Goal: Complete application form: Complete application form

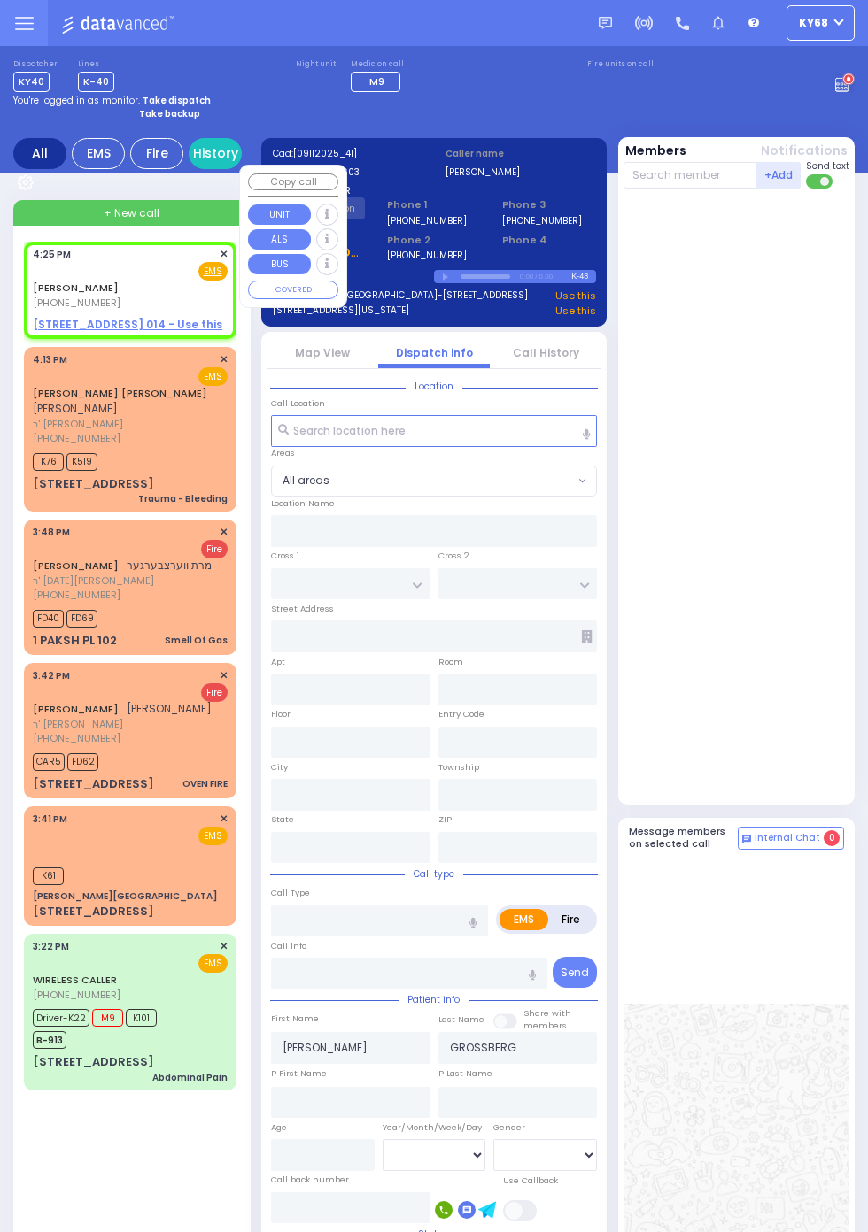
select select
click at [806, 559] on div at bounding box center [738, 496] width 230 height 601
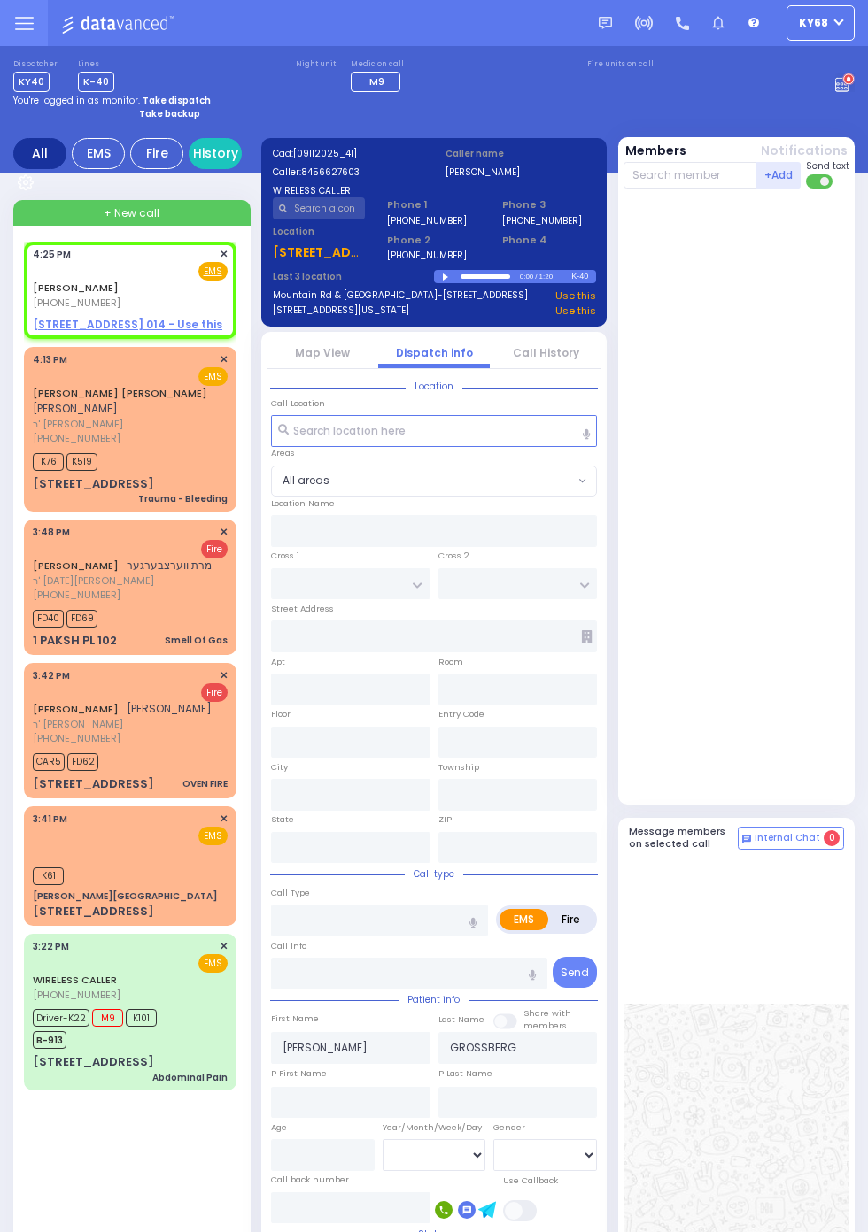
click at [809, 621] on div at bounding box center [738, 496] width 230 height 601
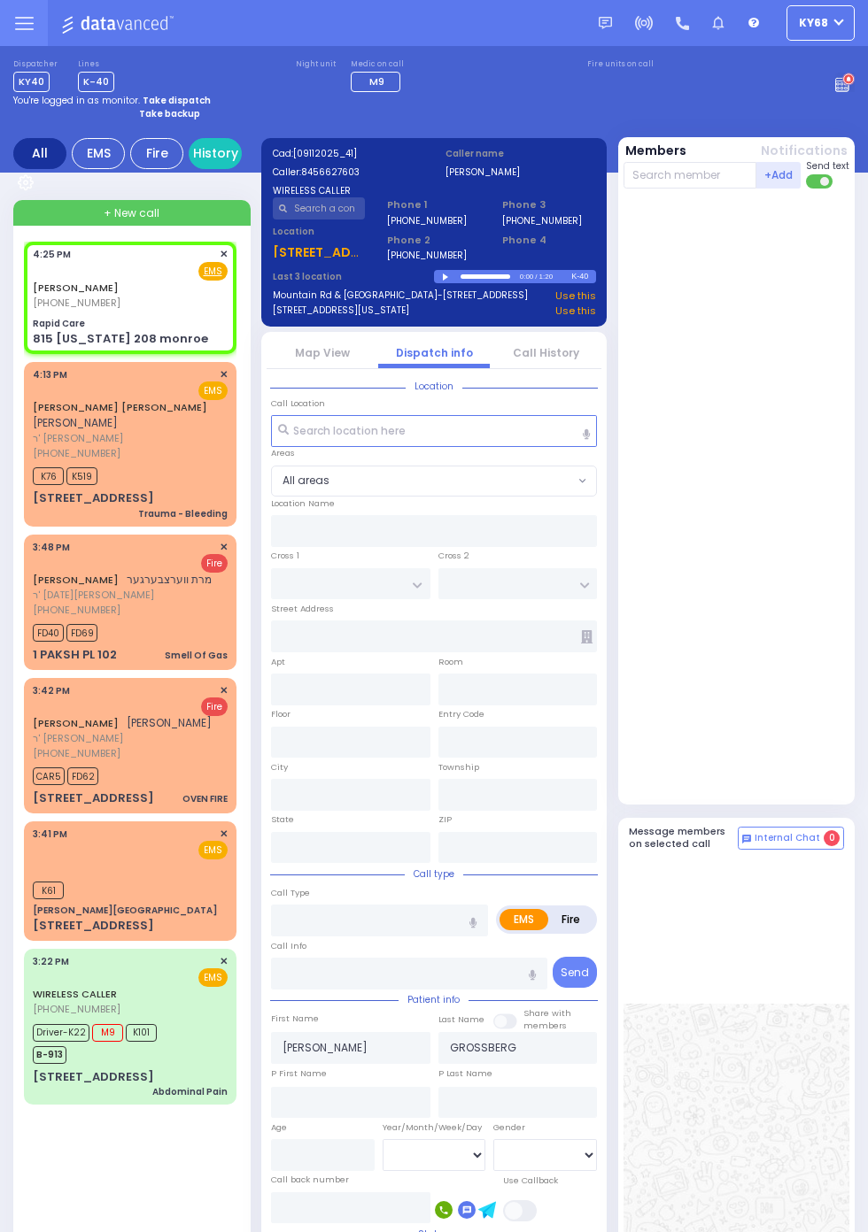
select select
radio input "true"
select select
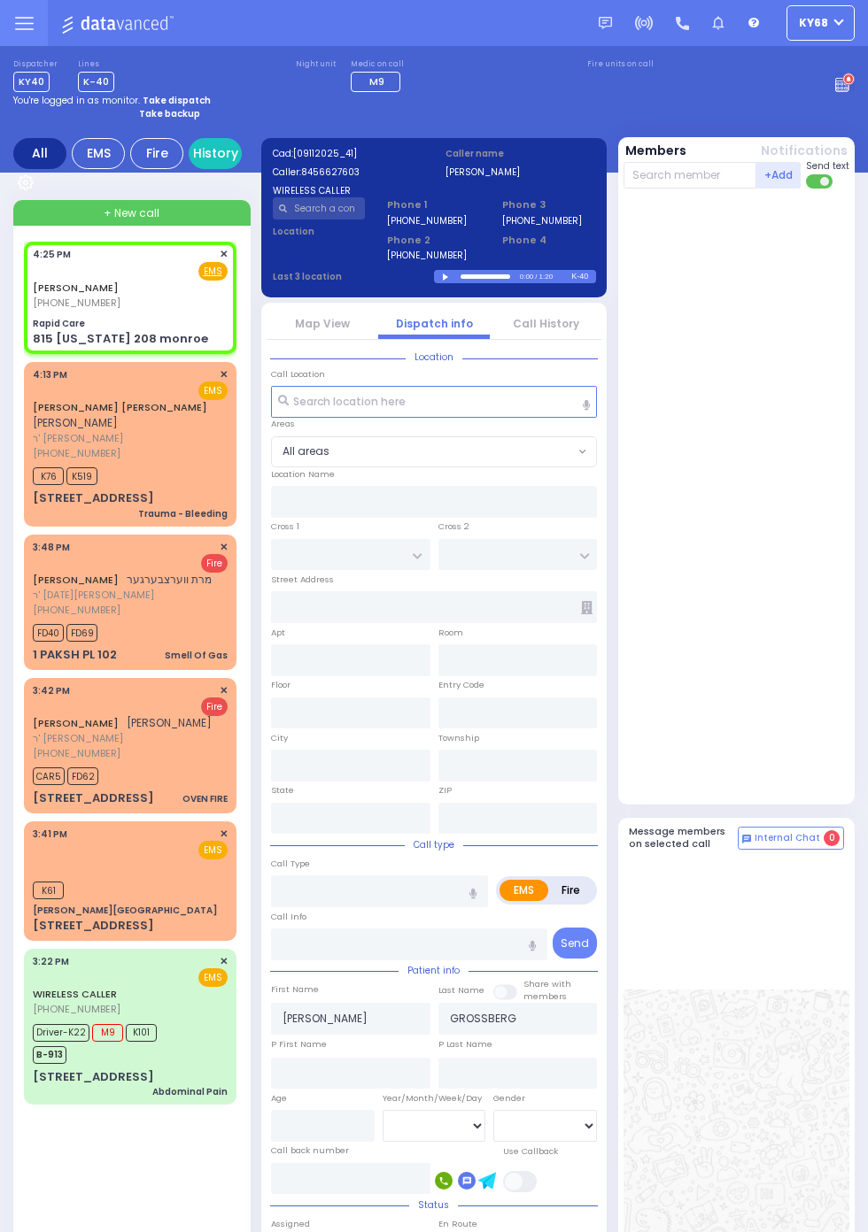
type input "Rapid Care"
type input "DUELK AVE"
type input "LAKE SHORE DR"
type input "815 [US_STATE] 208 monroe"
type input "Monroe"
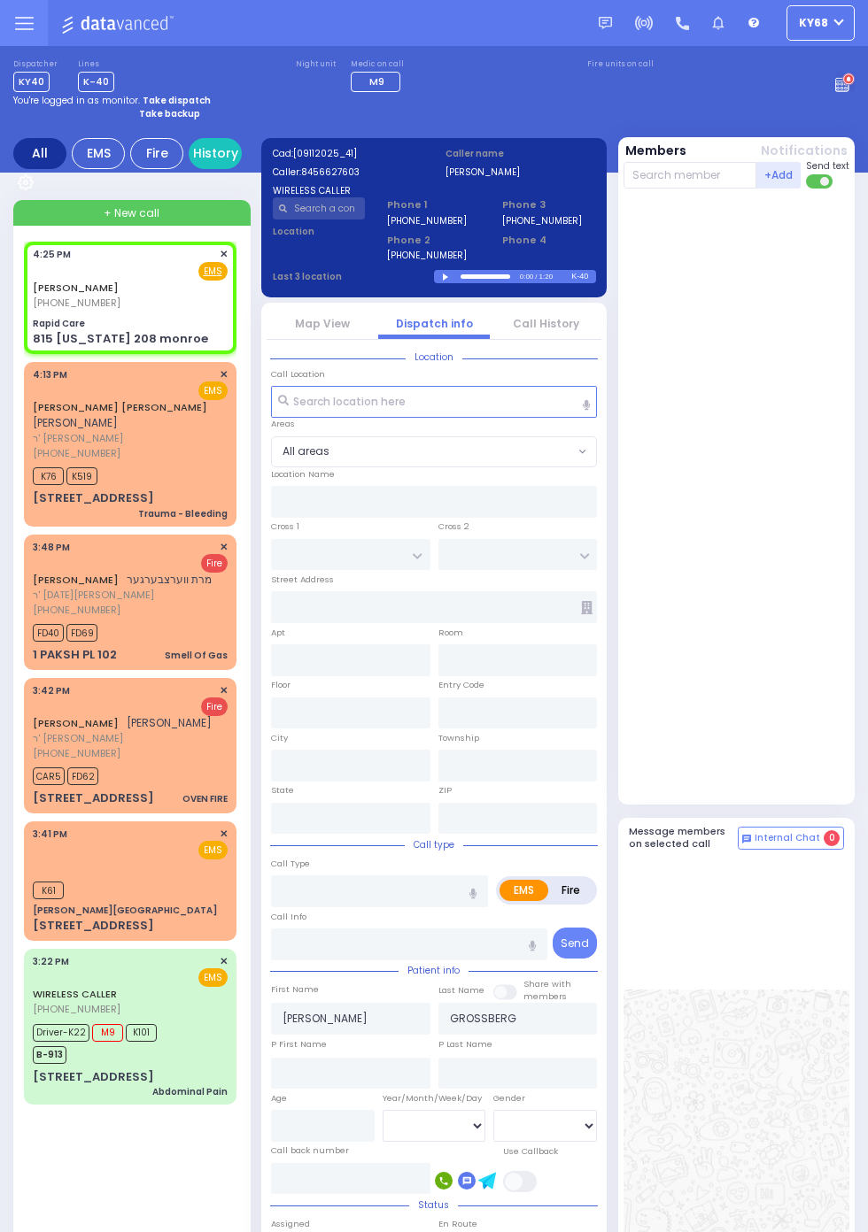
type input "[US_STATE]"
type input "10950"
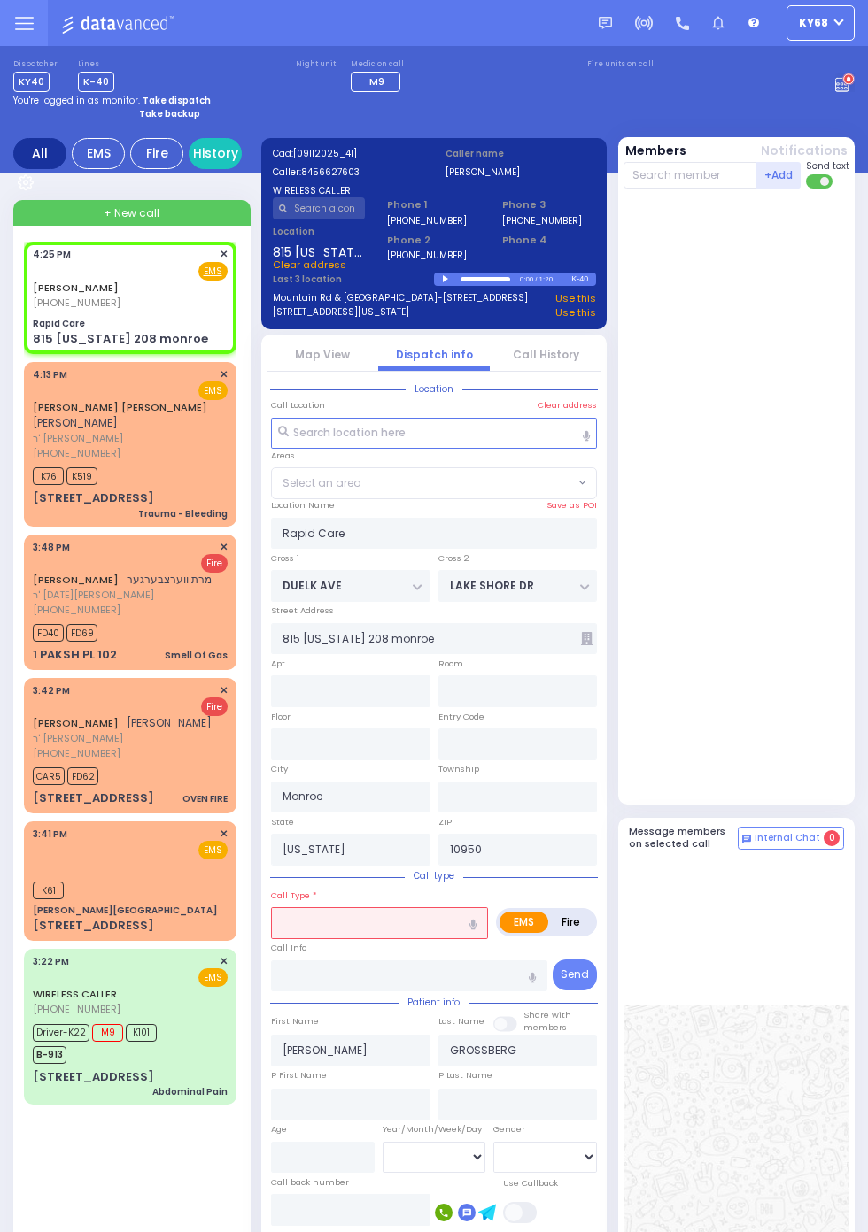
select select "[GEOGRAPHIC_DATA]"
select select
type input "tra"
radio input "true"
select select
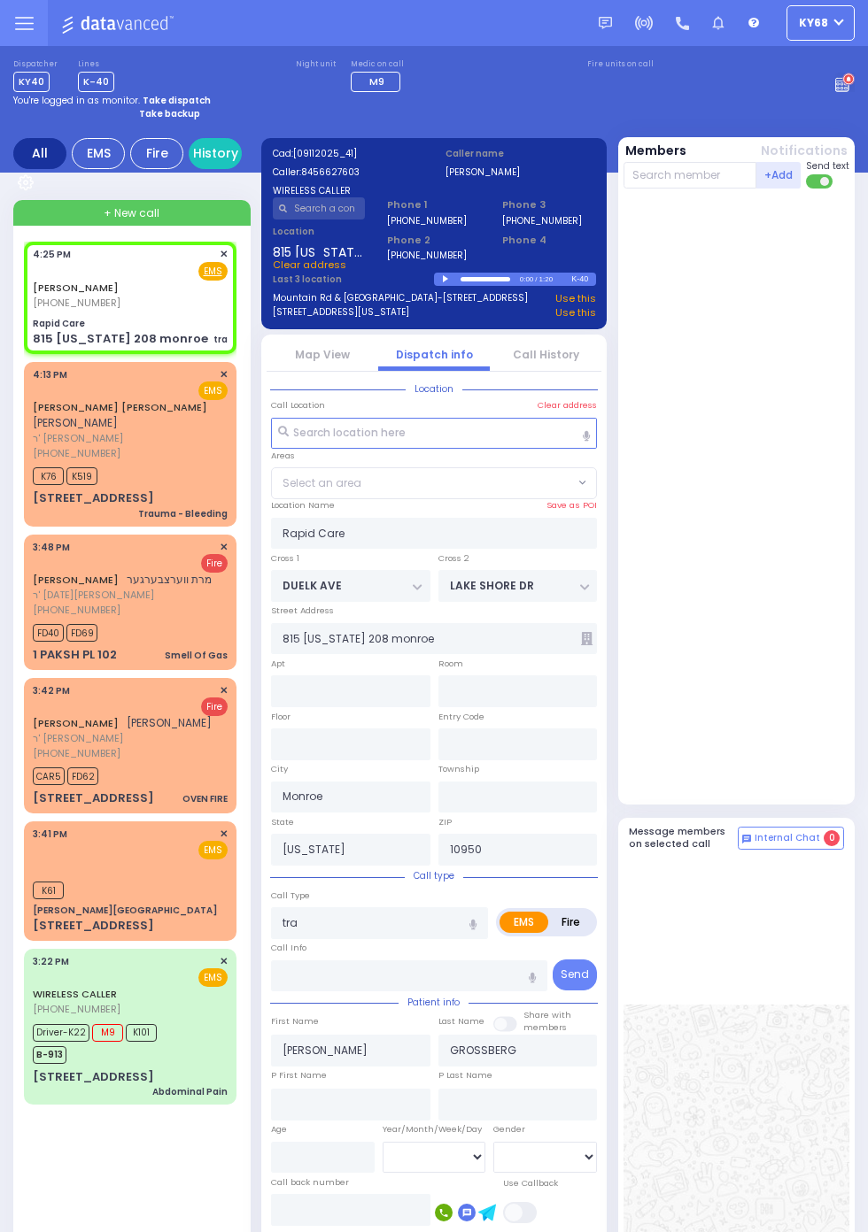
select select "[GEOGRAPHIC_DATA]"
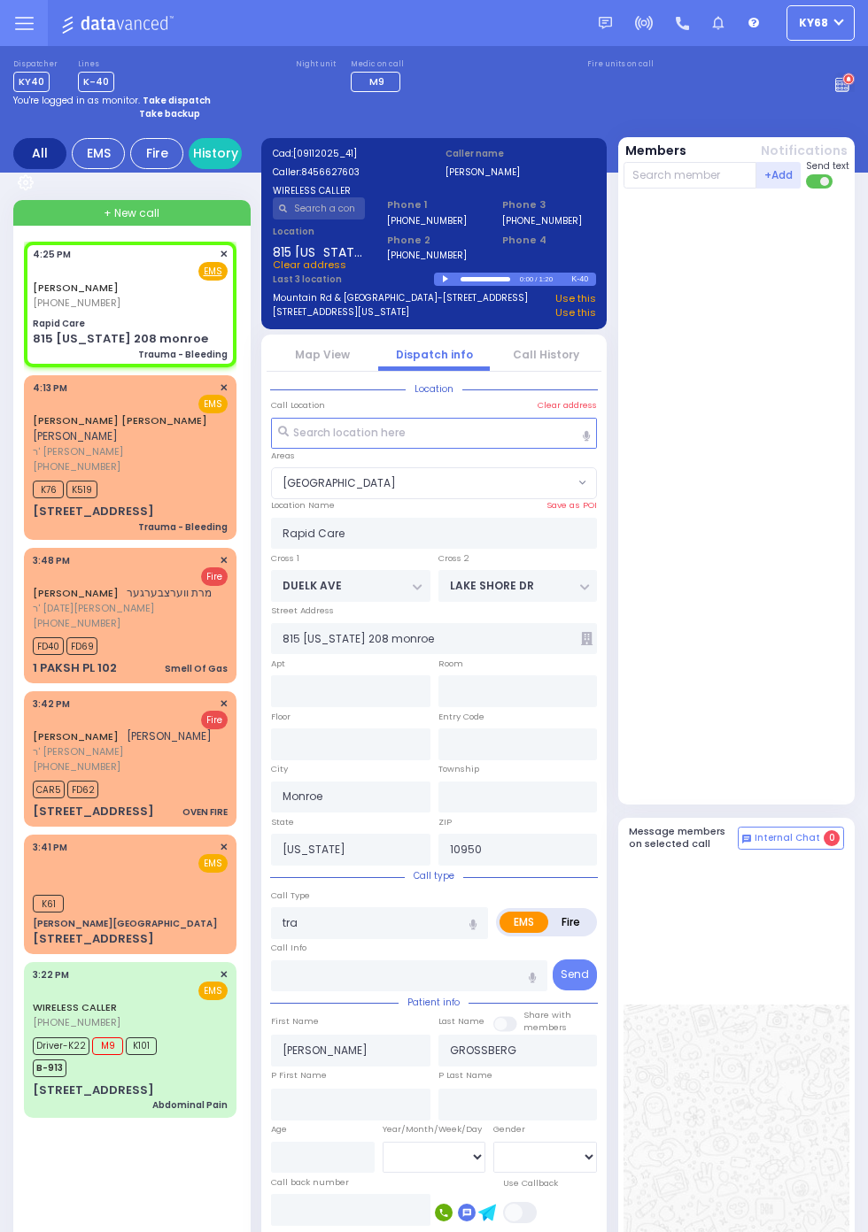
select select
type input "Trauma - Bleeding"
radio input "true"
select select
select select "[GEOGRAPHIC_DATA]"
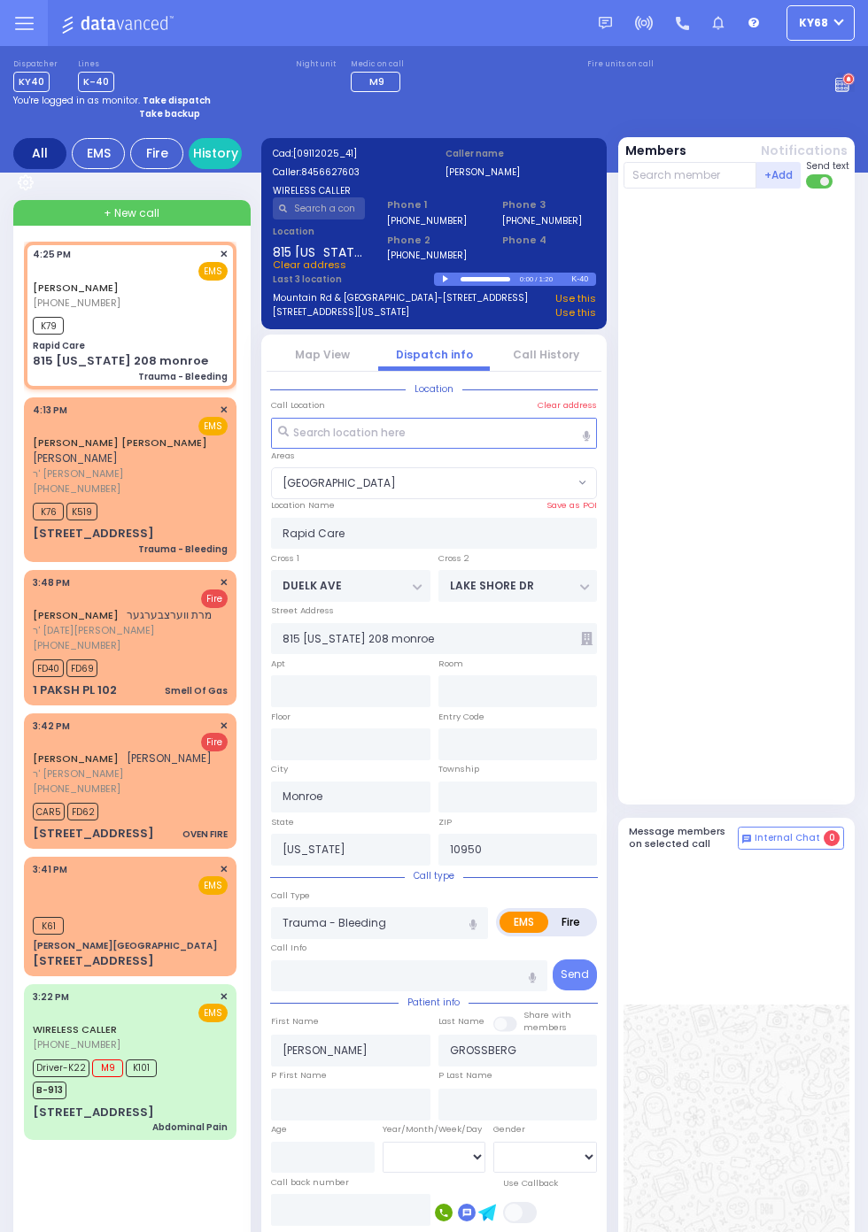
select select
radio input "true"
select select
type input "16:27"
select select
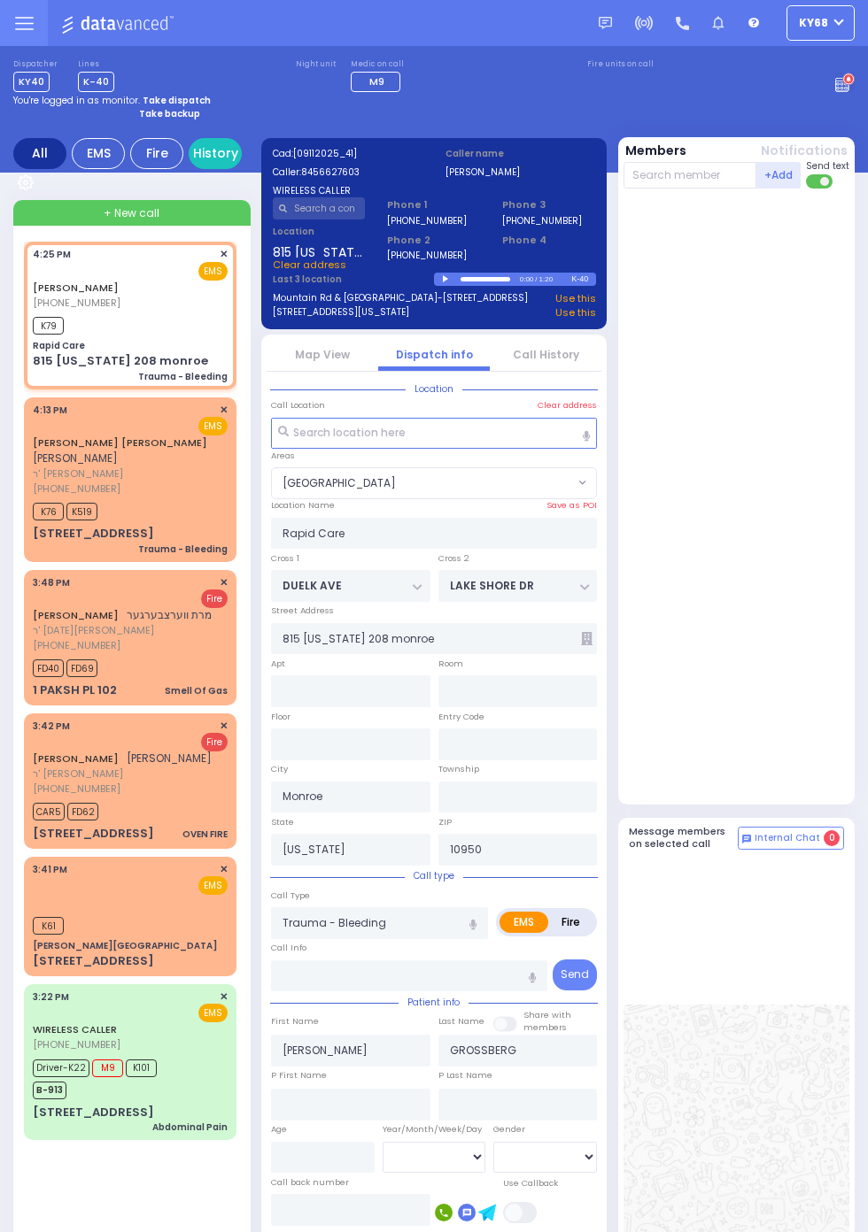
radio input "true"
select select
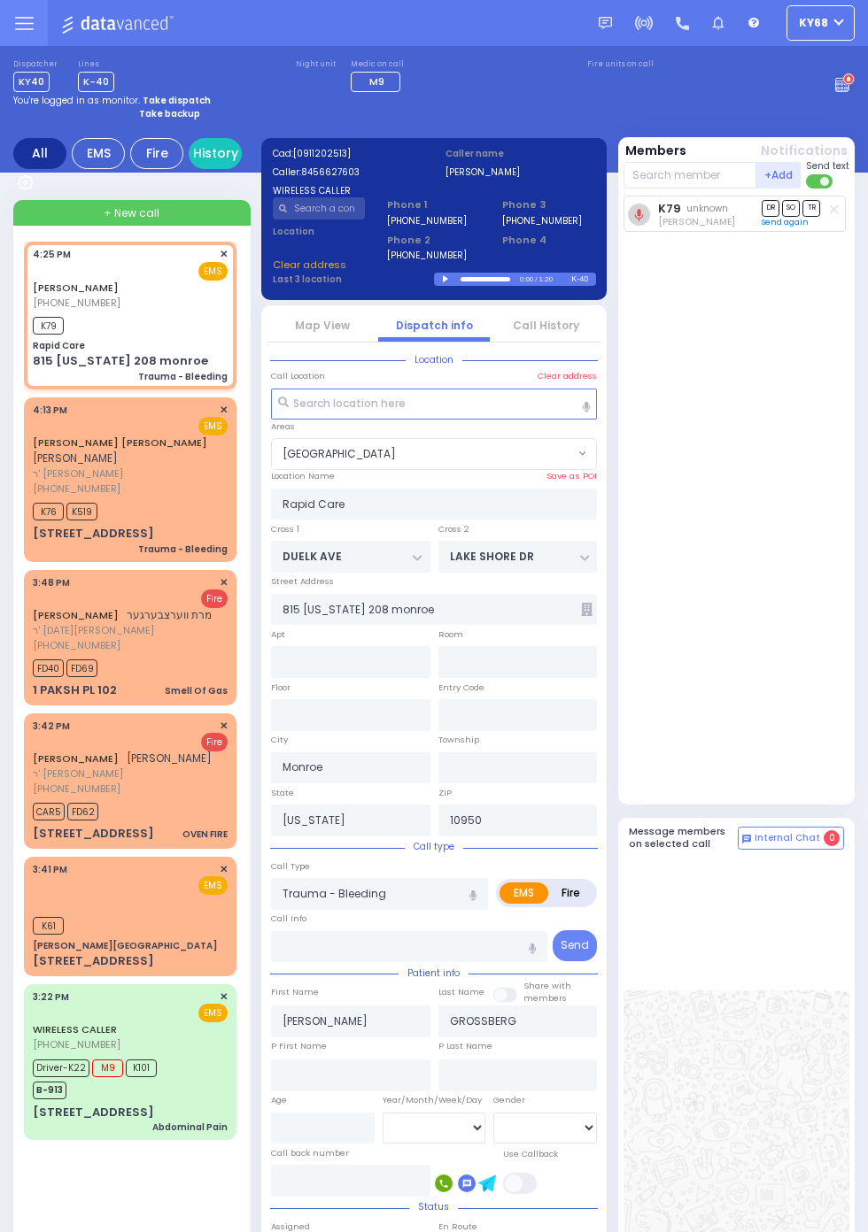
select select
radio input "true"
select select
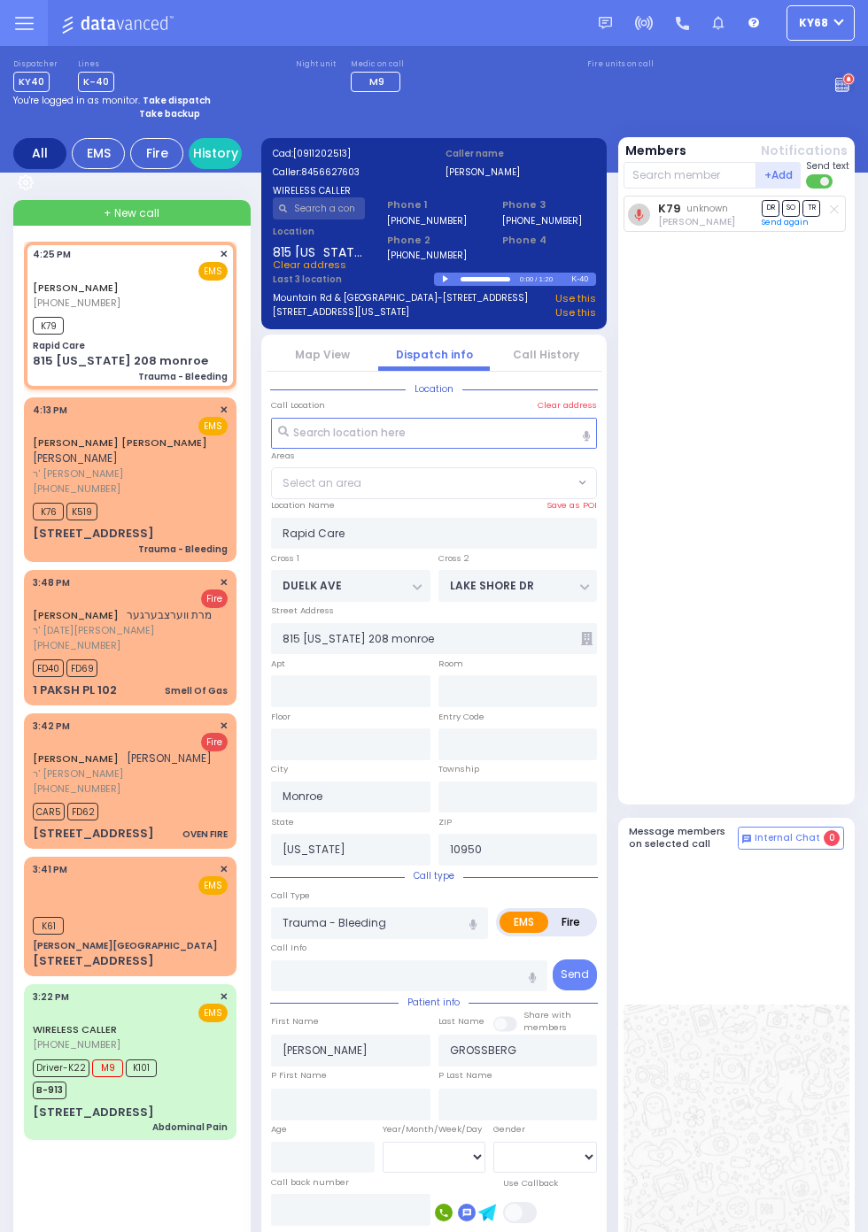
select select "[GEOGRAPHIC_DATA]"
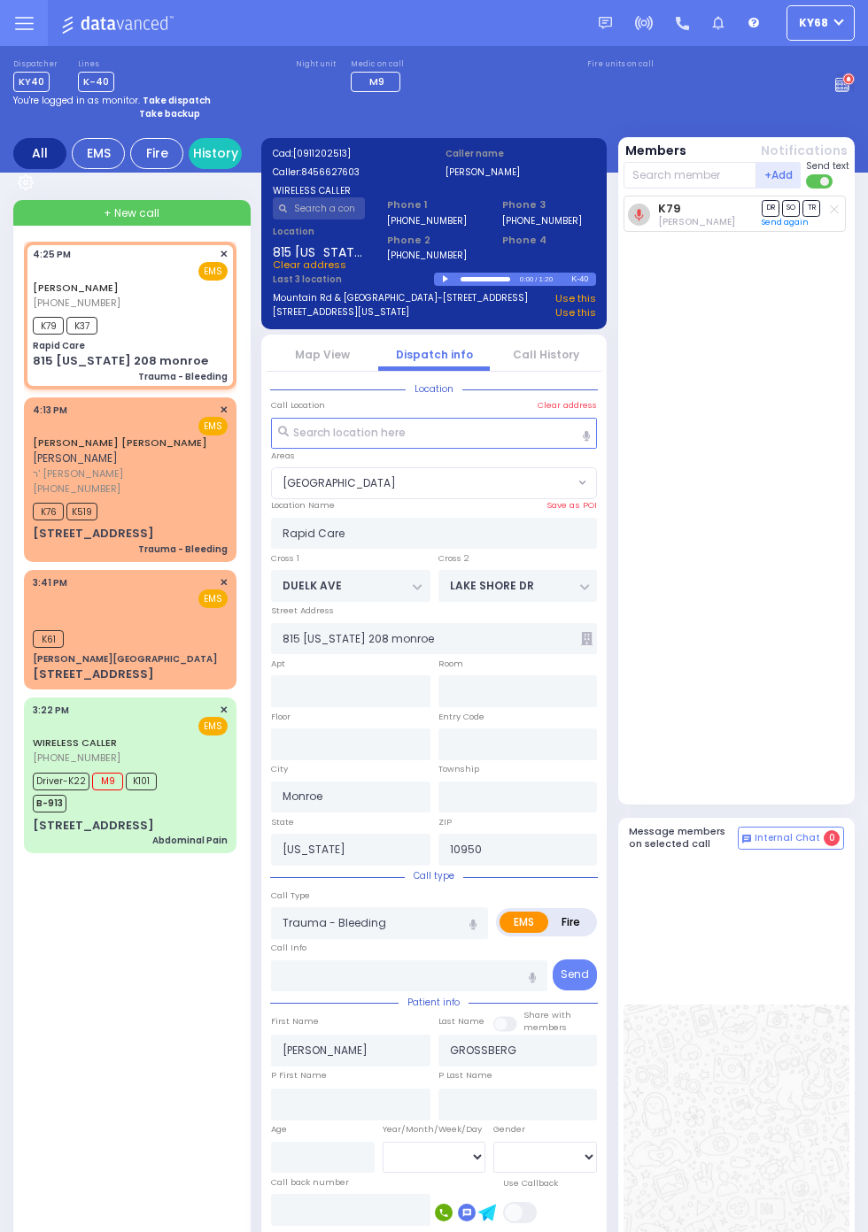
select select
radio input "true"
select select
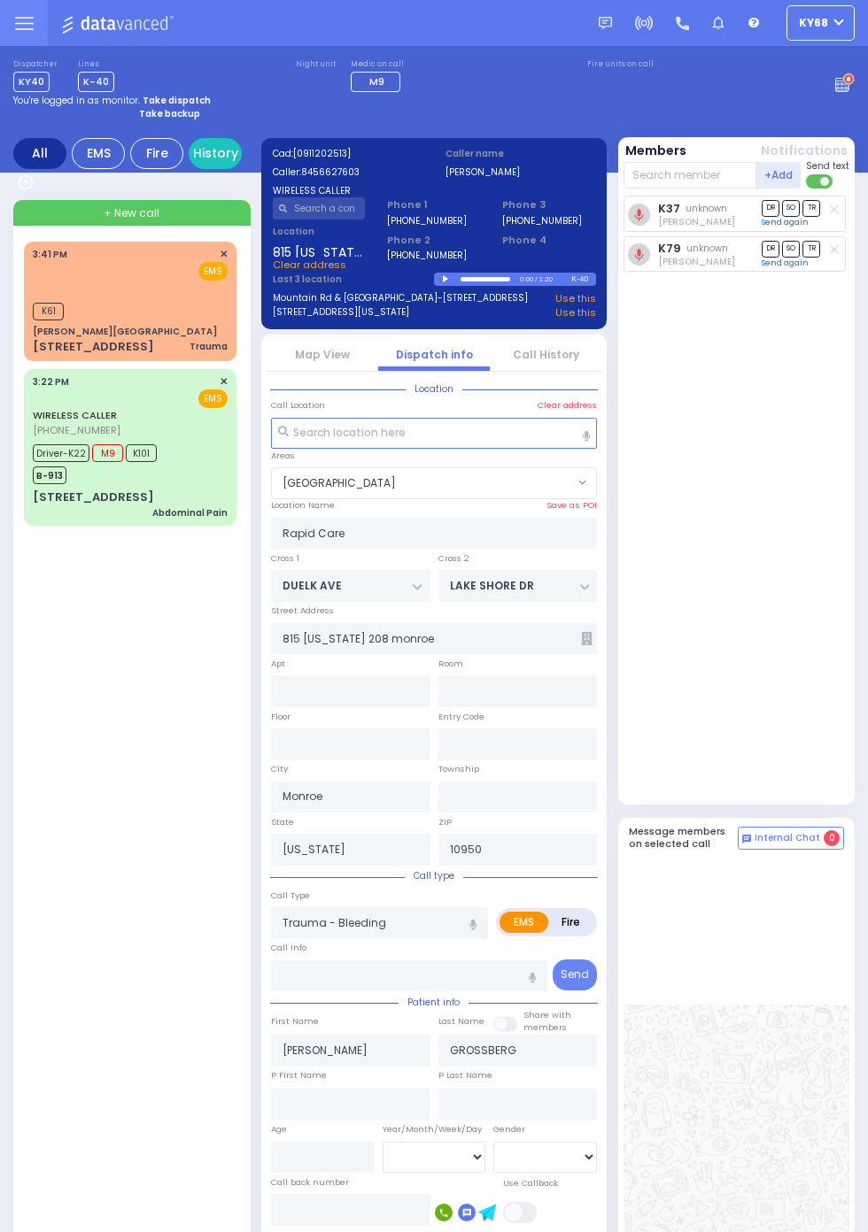
select select "[GEOGRAPHIC_DATA]"
radio input "true"
type input "Unknown"
select select "Year"
